Goal: Information Seeking & Learning: Find specific fact

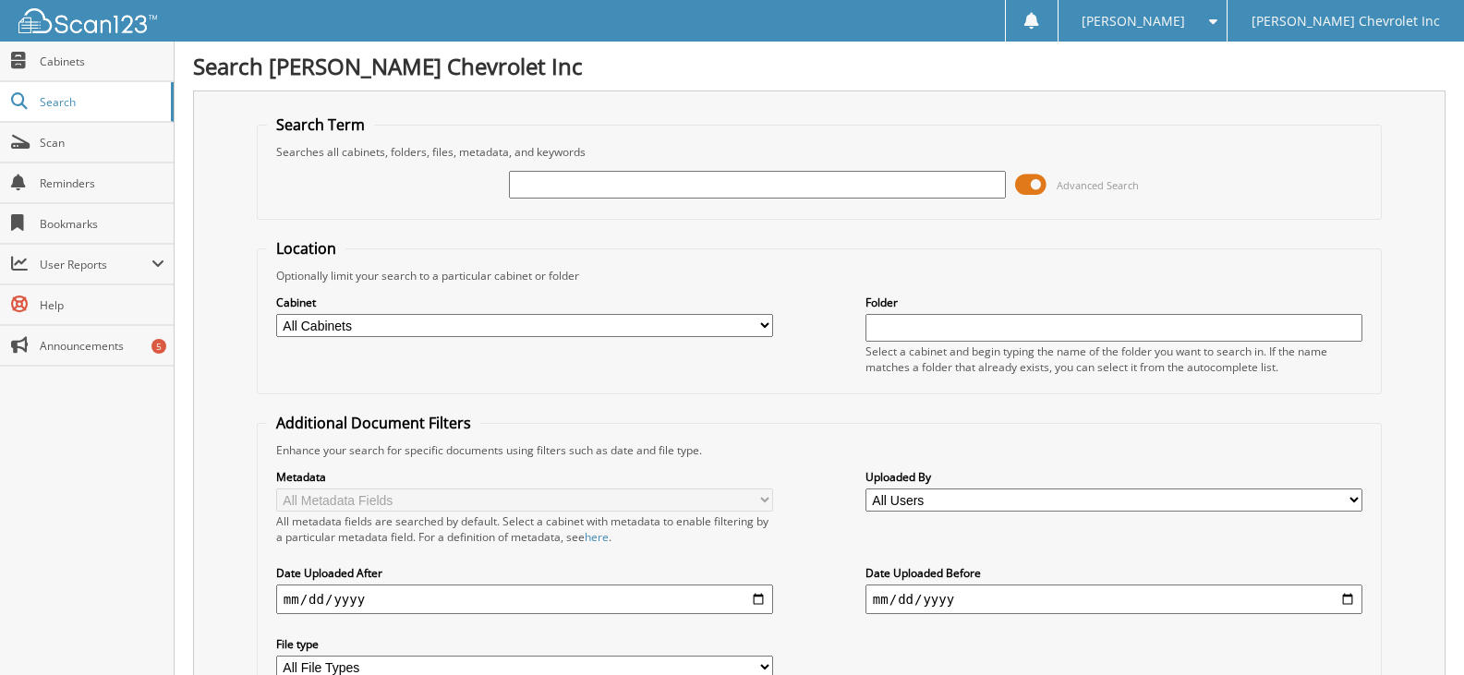
click at [655, 181] on input "text" at bounding box center [757, 185] width 497 height 28
type input "[PERSON_NAME]"
click at [1025, 183] on span at bounding box center [1030, 185] width 31 height 28
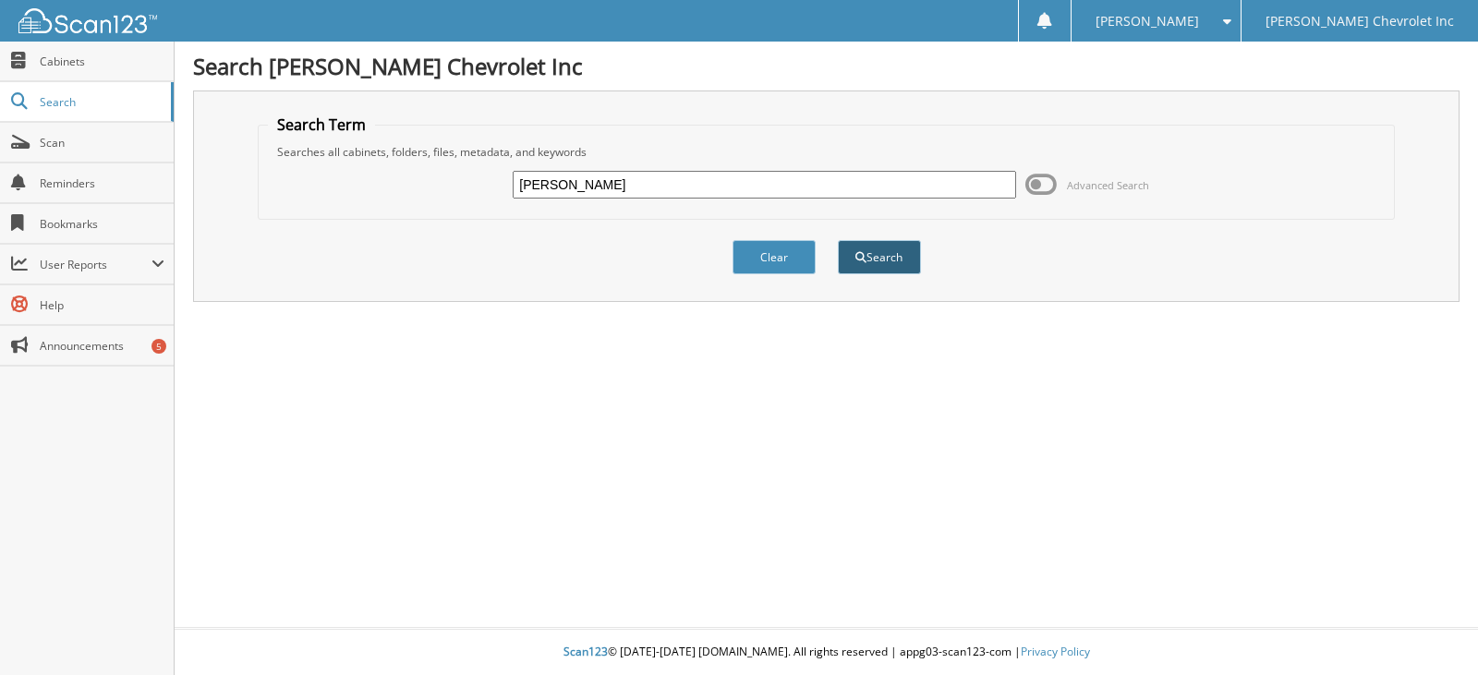
click at [885, 254] on button "Search" at bounding box center [879, 257] width 83 height 34
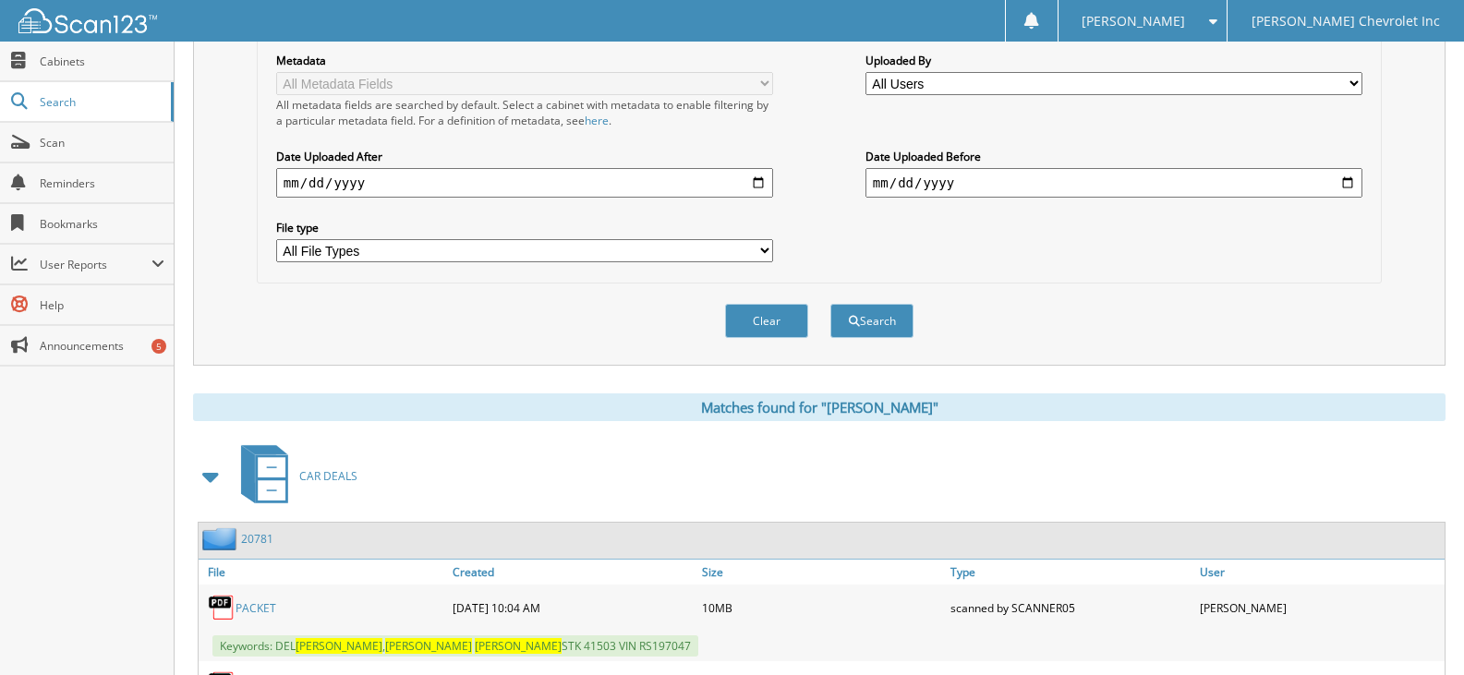
scroll to position [554, 0]
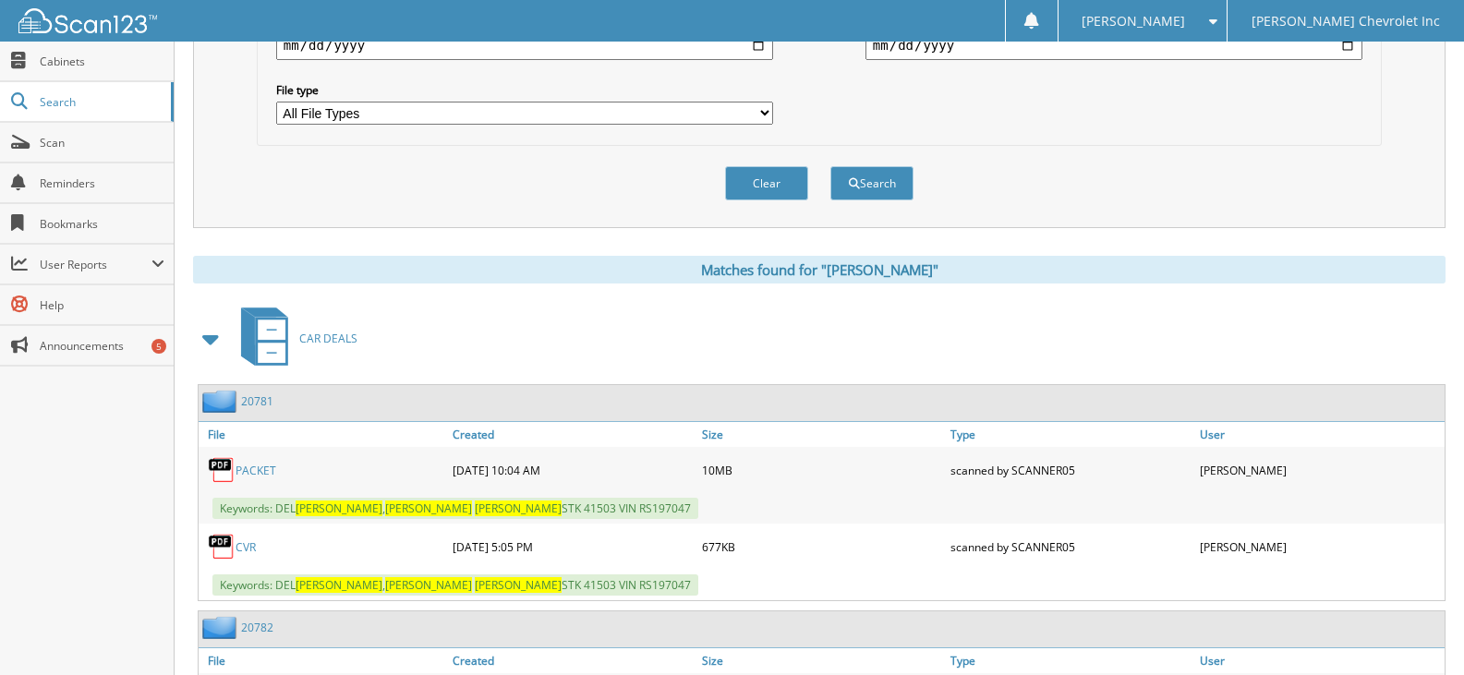
click at [257, 474] on link "PACKET" at bounding box center [256, 471] width 41 height 16
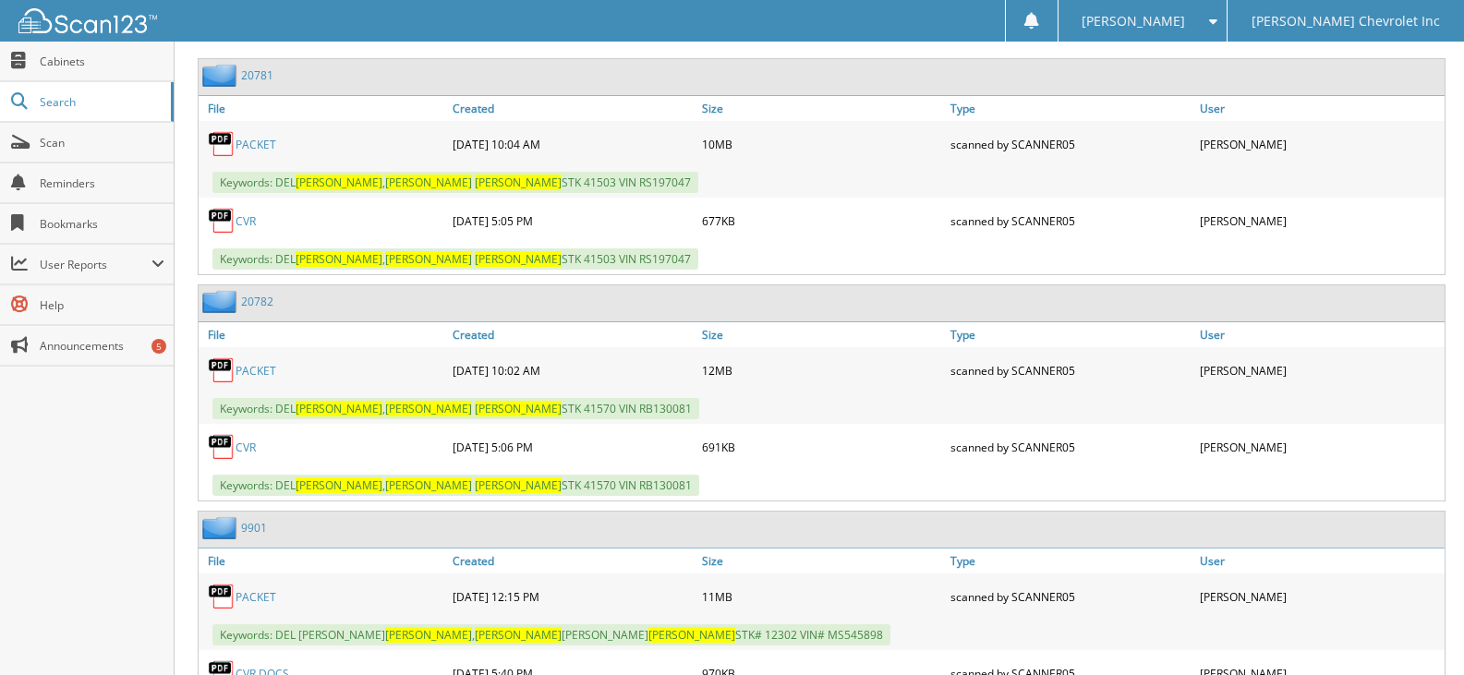
scroll to position [712, 0]
